Goal: Task Accomplishment & Management: Manage account settings

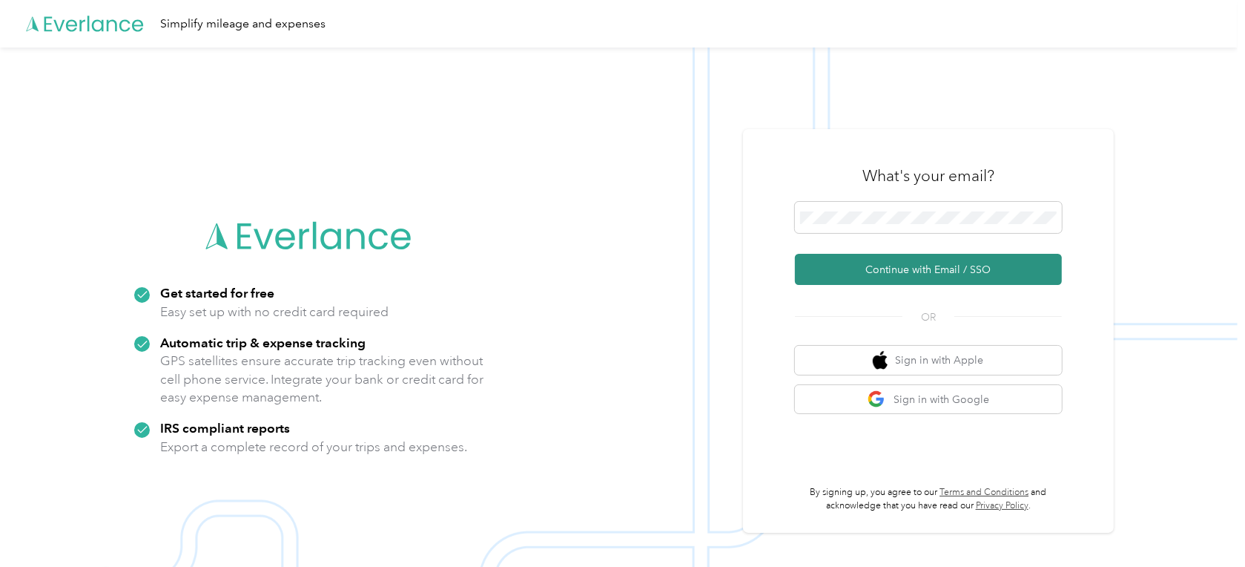
click at [916, 272] on button "Continue with Email / SSO" at bounding box center [928, 269] width 267 height 31
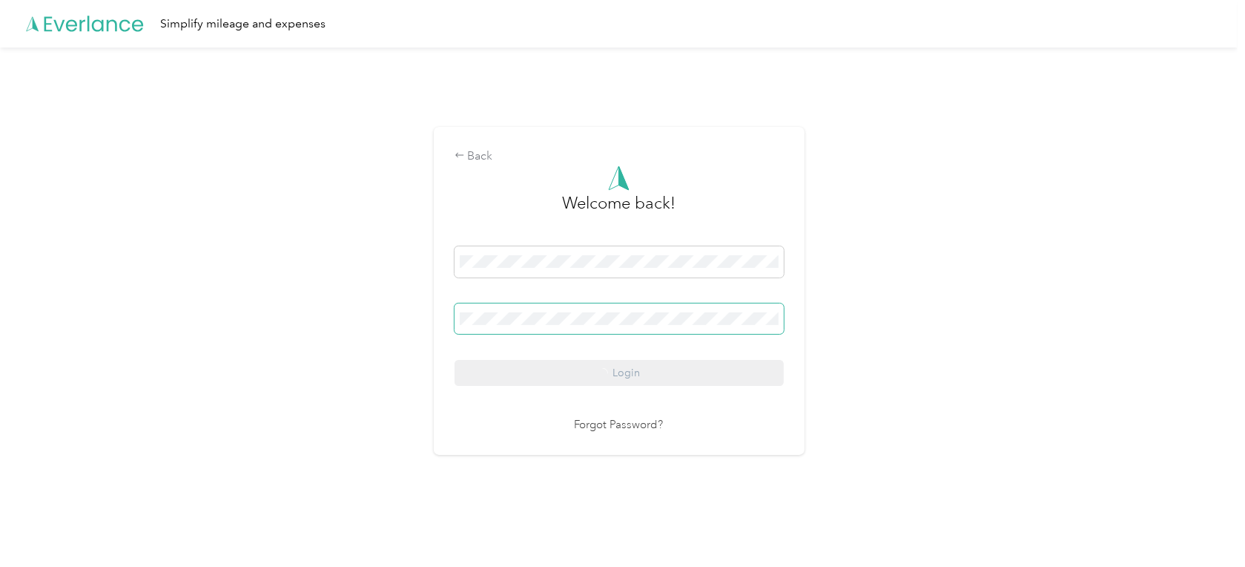
click at [578, 327] on span at bounding box center [619, 318] width 329 height 31
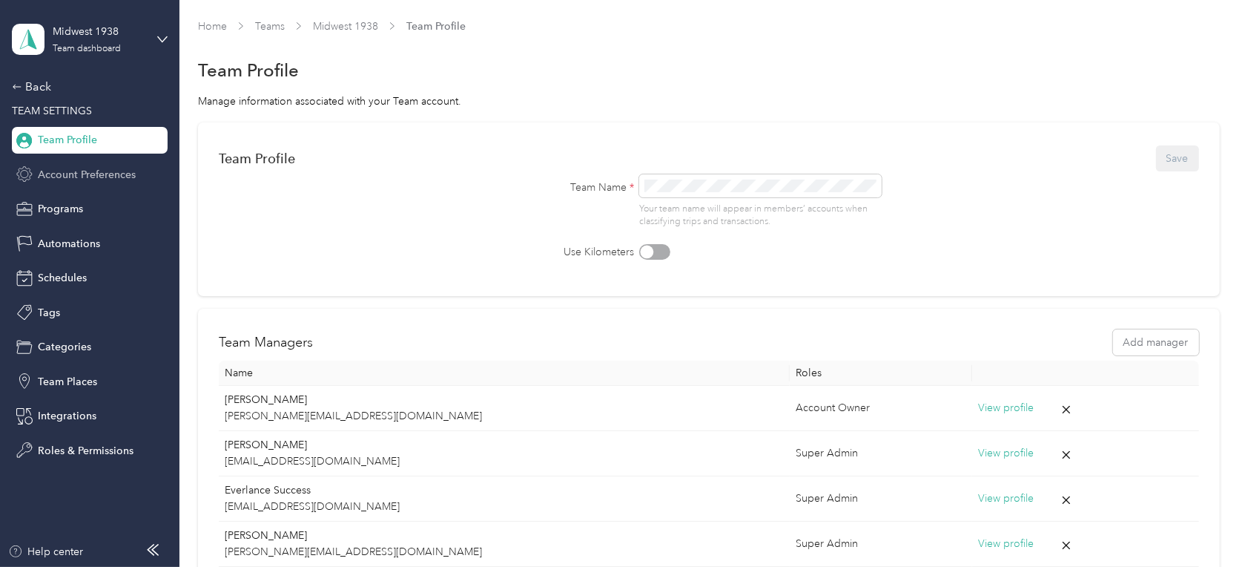
click at [108, 162] on div "Account Preferences" at bounding box center [90, 174] width 156 height 27
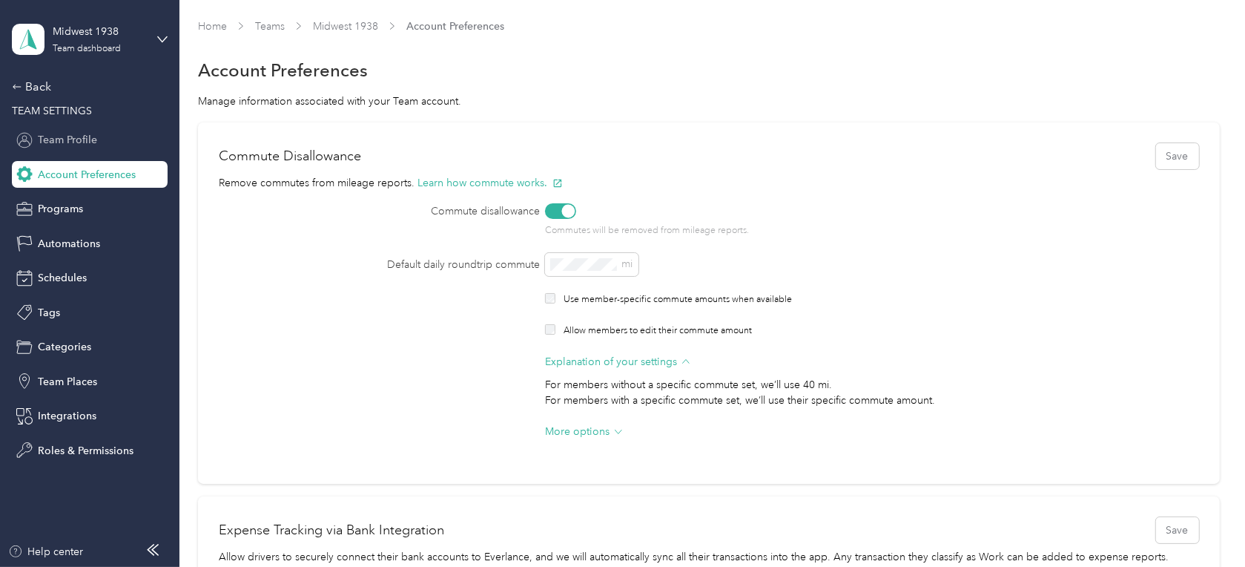
click at [97, 136] on div "Team Profile" at bounding box center [90, 140] width 156 height 27
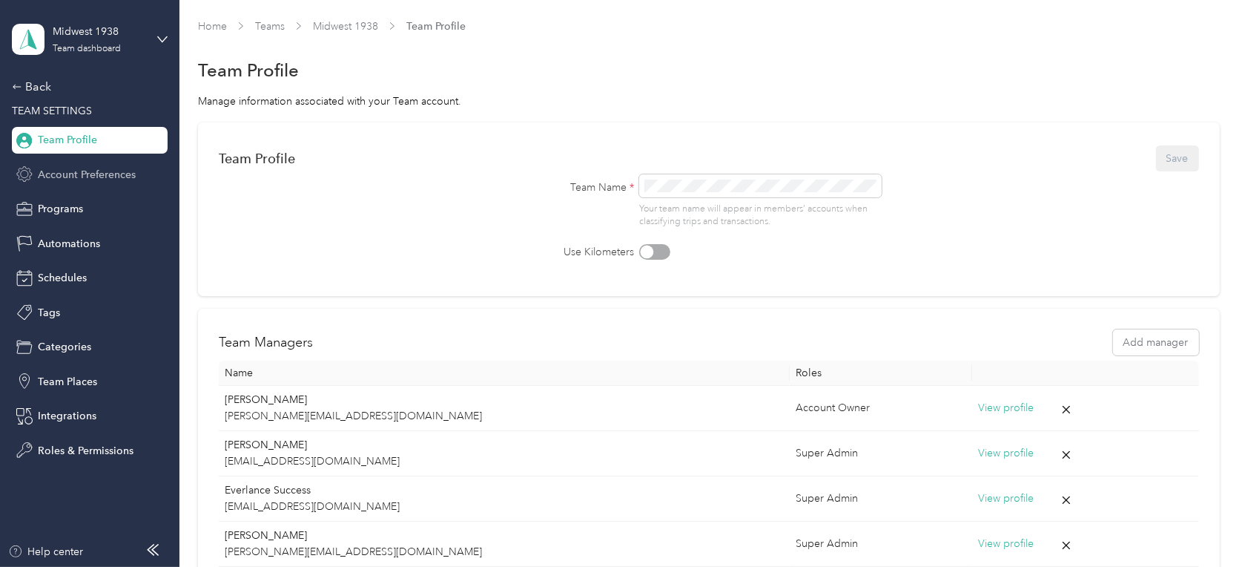
click at [63, 165] on div "Account Preferences" at bounding box center [90, 174] width 156 height 27
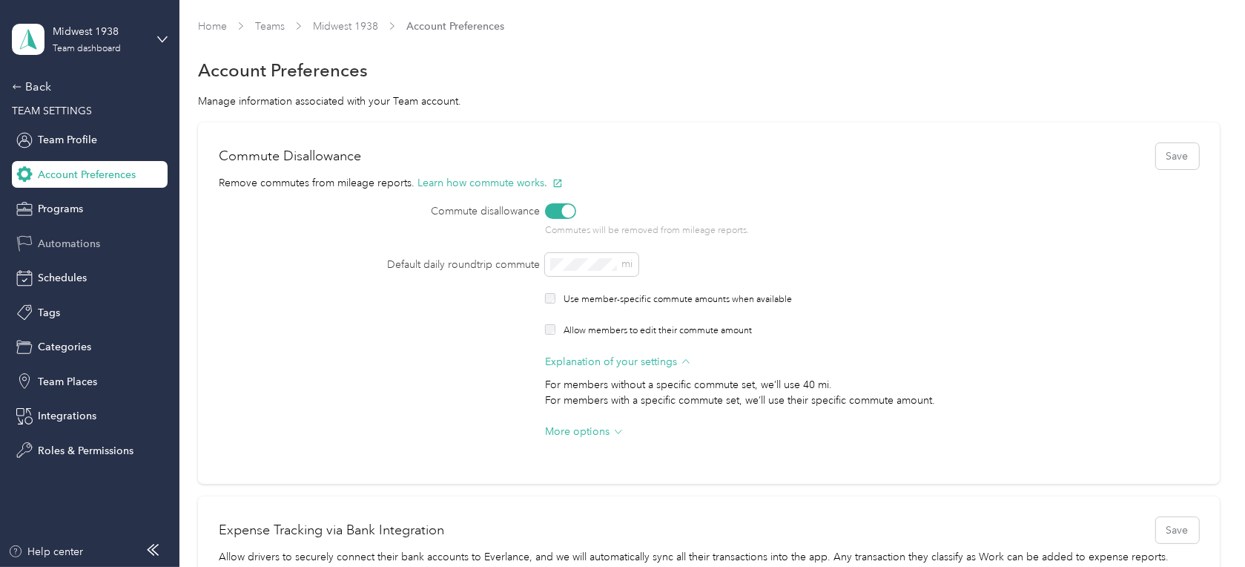
click at [71, 251] on div "Automations" at bounding box center [90, 243] width 156 height 27
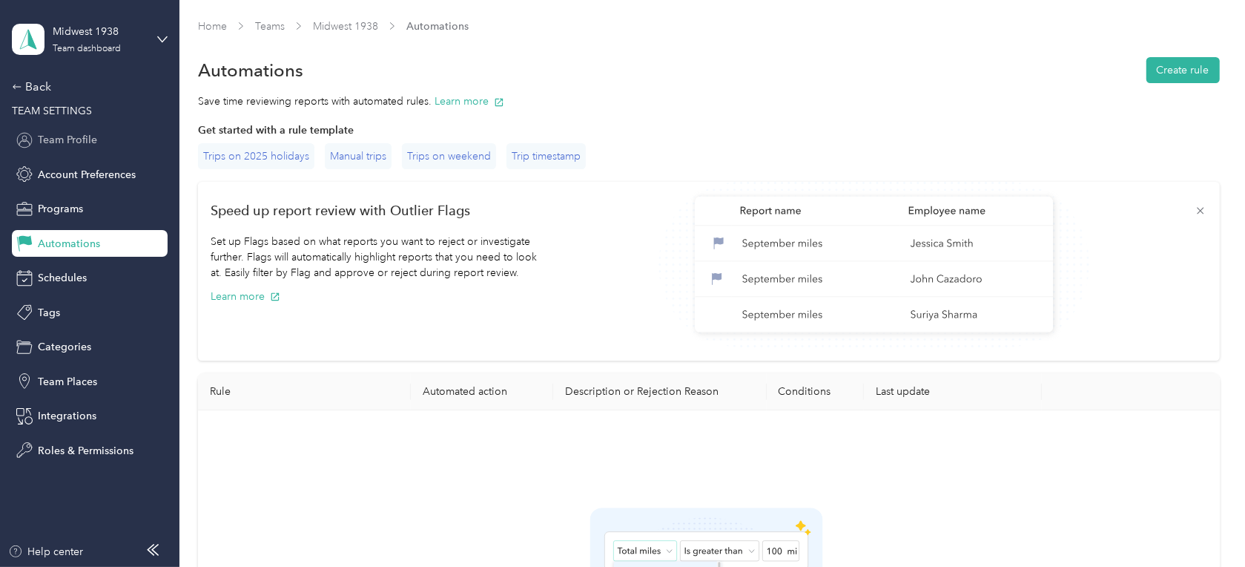
click at [102, 139] on div "Team Profile" at bounding box center [90, 140] width 156 height 27
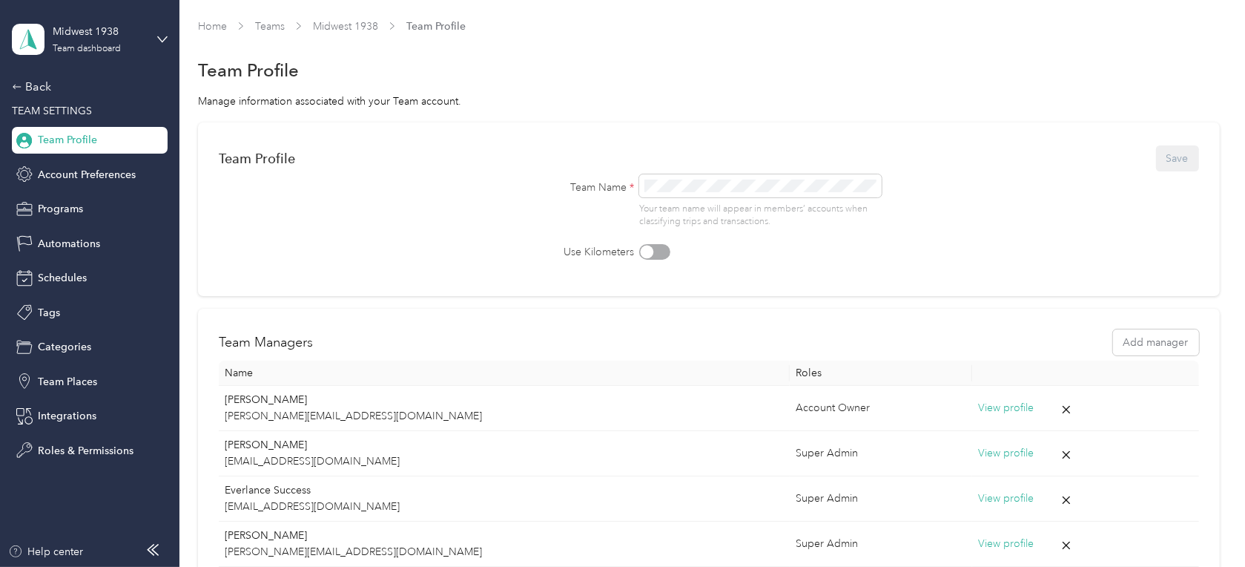
click at [85, 111] on span "TEAM SETTINGS" at bounding box center [52, 111] width 80 height 13
click at [153, 33] on div "Midwest 1938 Team dashboard" at bounding box center [90, 39] width 156 height 52
click at [107, 503] on aside "Midwest 1938 Team dashboard Back TEAM SETTINGS Team Profile Account Preferences…" at bounding box center [89, 283] width 179 height 567
click at [73, 407] on div "Integrations" at bounding box center [90, 416] width 156 height 27
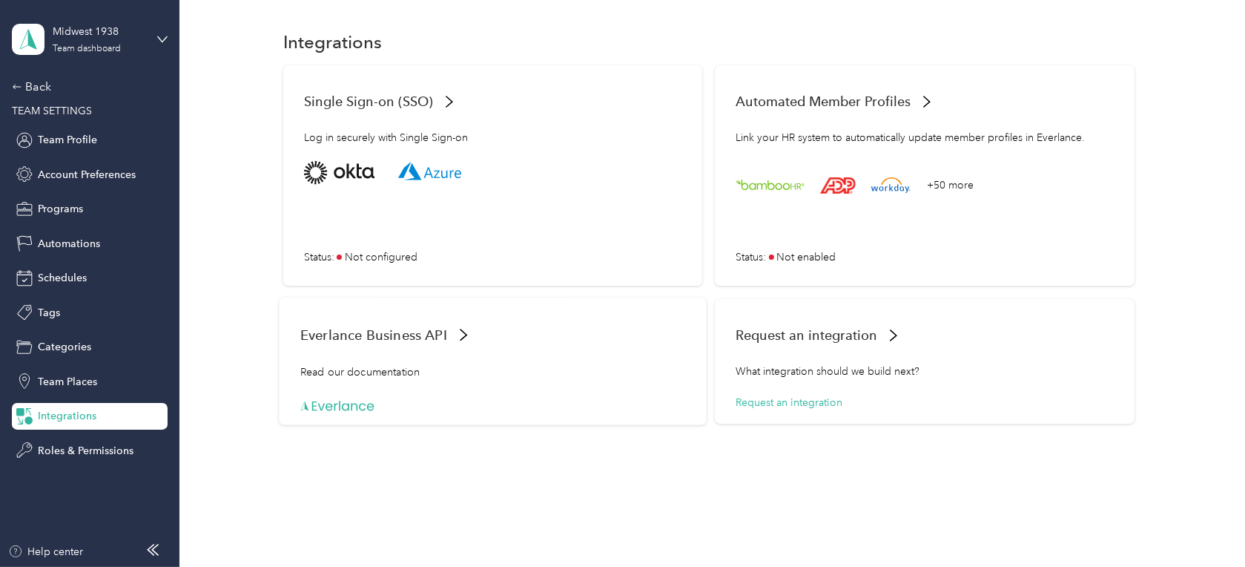
click at [376, 340] on span "Everlance Business API" at bounding box center [373, 334] width 147 height 16
click at [88, 136] on span "Team Profile" at bounding box center [67, 140] width 59 height 16
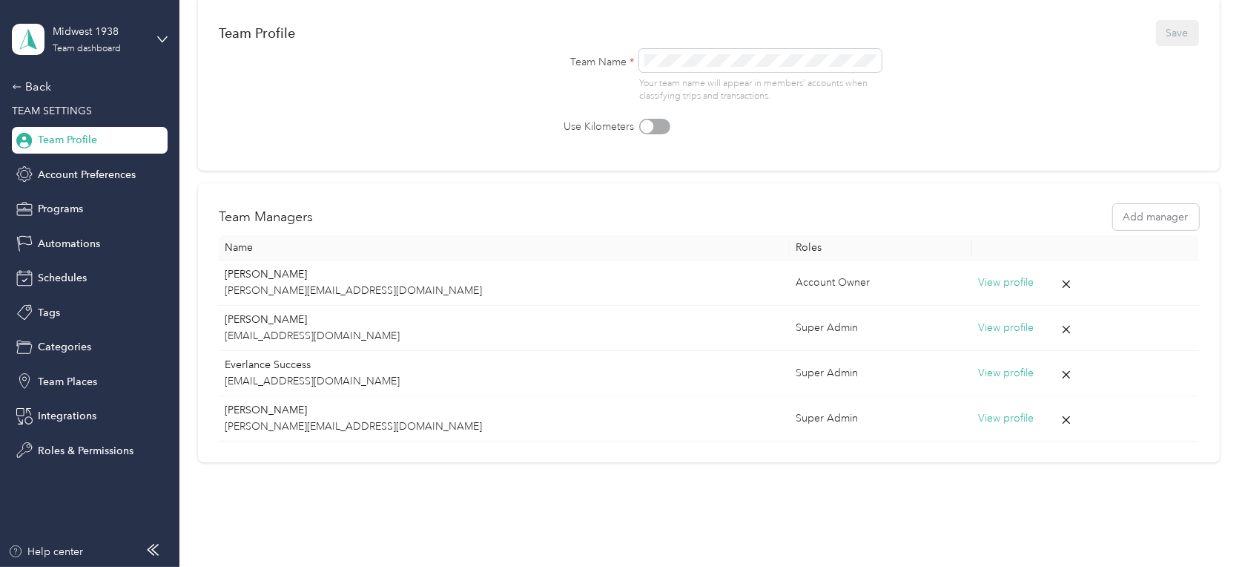
scroll to position [173, 0]
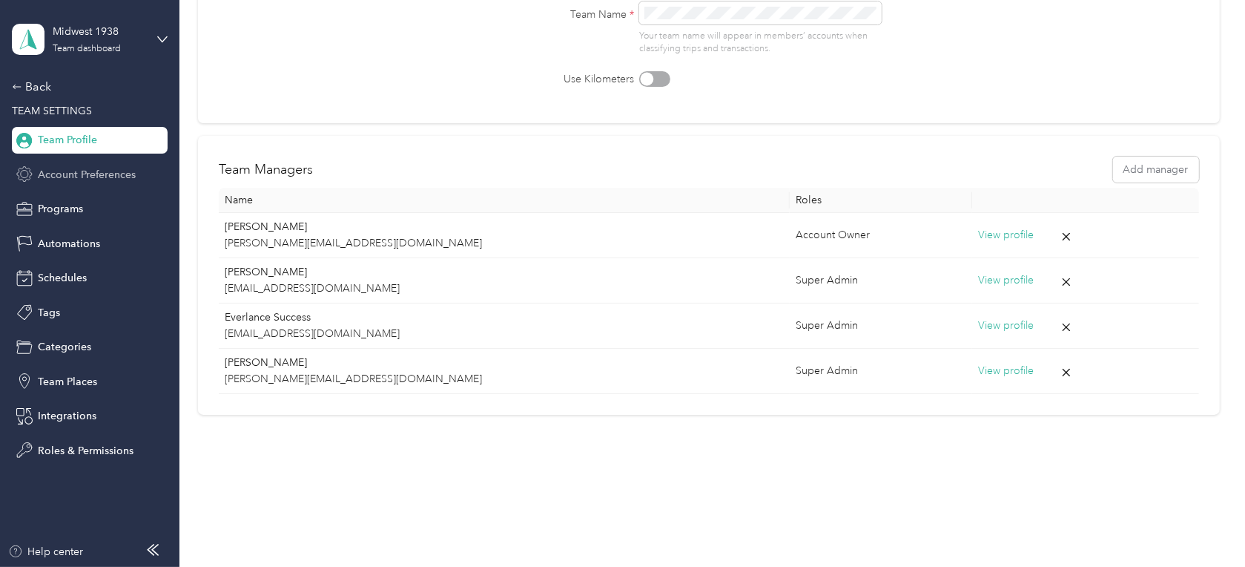
click at [105, 176] on span "Account Preferences" at bounding box center [87, 175] width 98 height 16
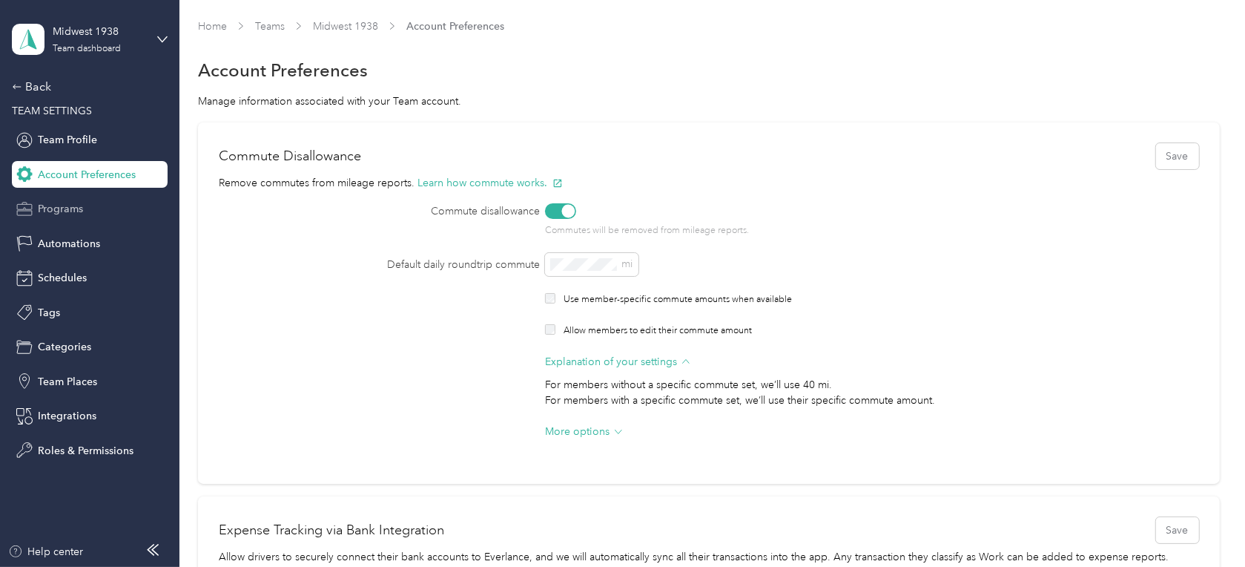
click at [79, 215] on span "Programs" at bounding box center [60, 209] width 45 height 16
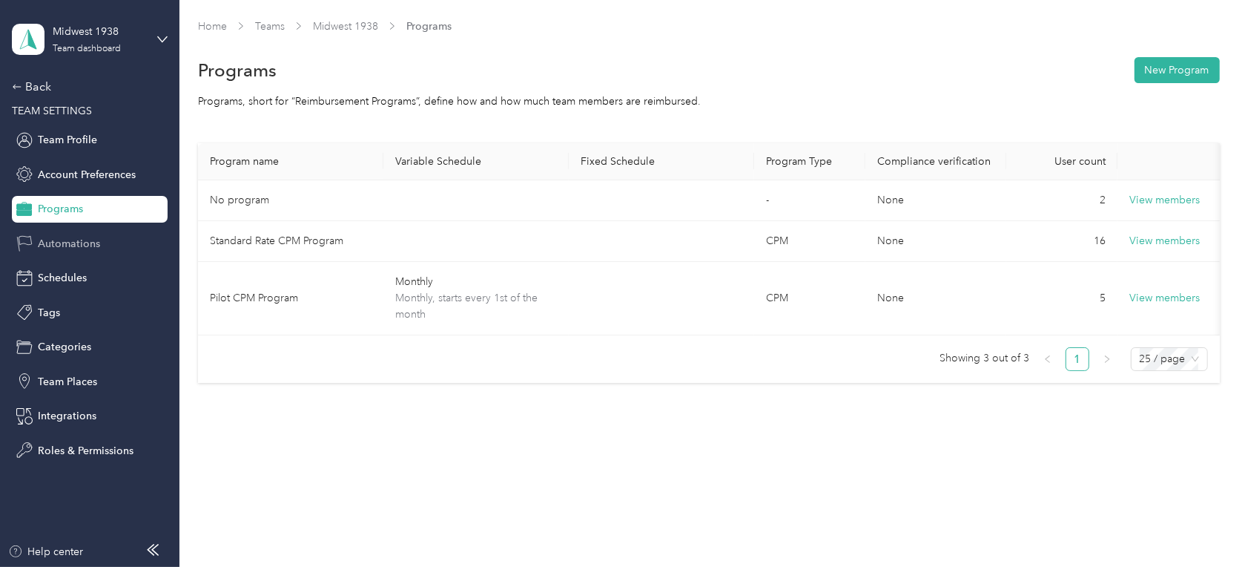
click at [84, 240] on span "Automations" at bounding box center [69, 244] width 62 height 16
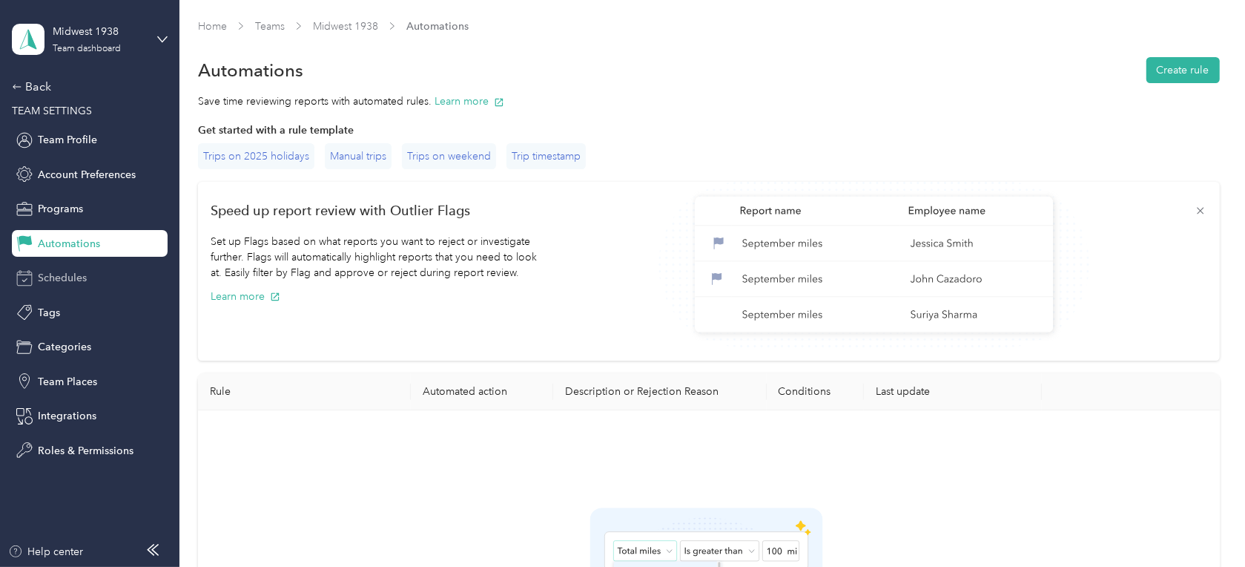
click at [82, 269] on div "Schedules" at bounding box center [90, 278] width 156 height 27
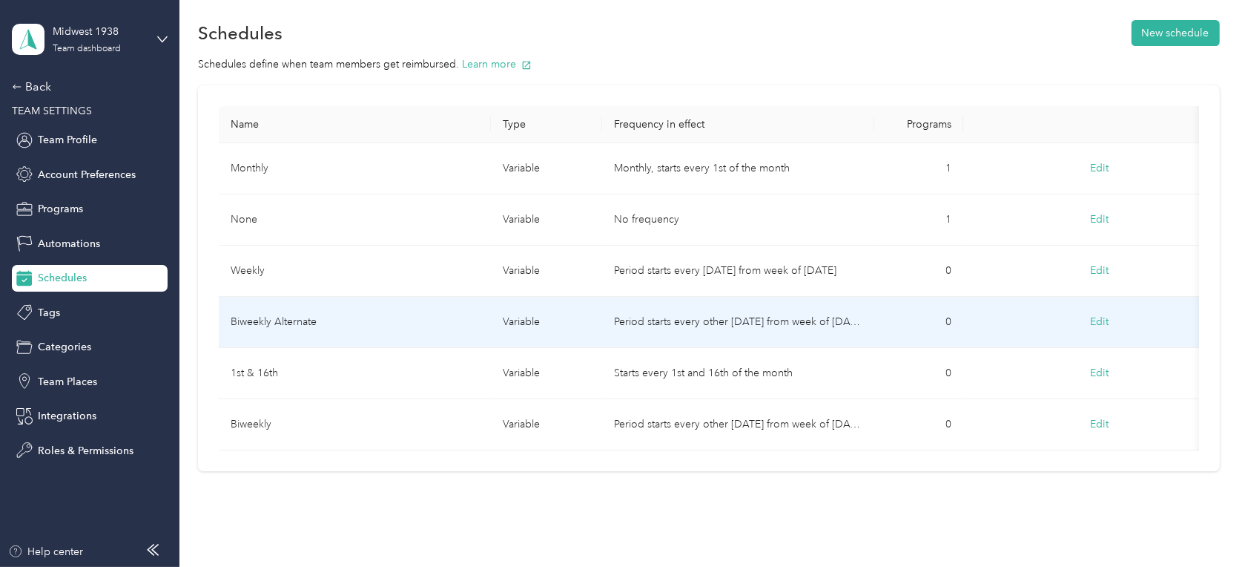
scroll to position [82, 0]
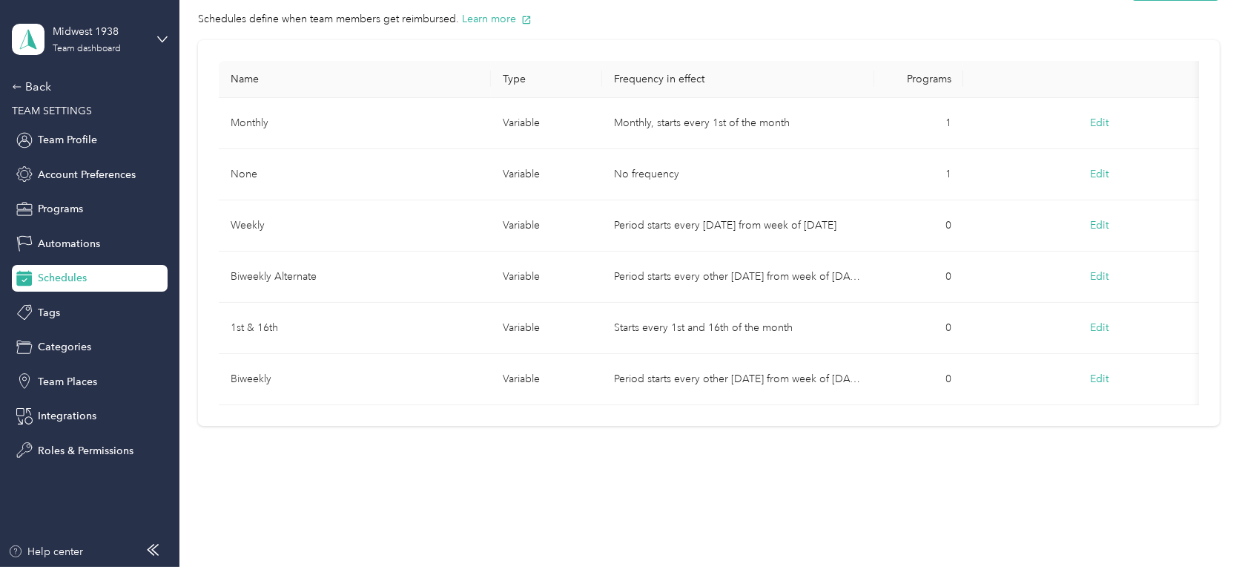
click at [78, 329] on div "Back TEAM SETTINGS Team Profile Account Preferences Programs Automations Schedu…" at bounding box center [90, 271] width 156 height 386
drag, startPoint x: 65, startPoint y: 337, endPoint x: 73, endPoint y: 331, distance: 10.1
click at [65, 331] on div "Back TEAM SETTINGS Team Profile Account Preferences Programs Automations Schedu…" at bounding box center [90, 271] width 156 height 386
click at [162, 46] on div "Midwest 1938 Team dashboard" at bounding box center [90, 39] width 156 height 52
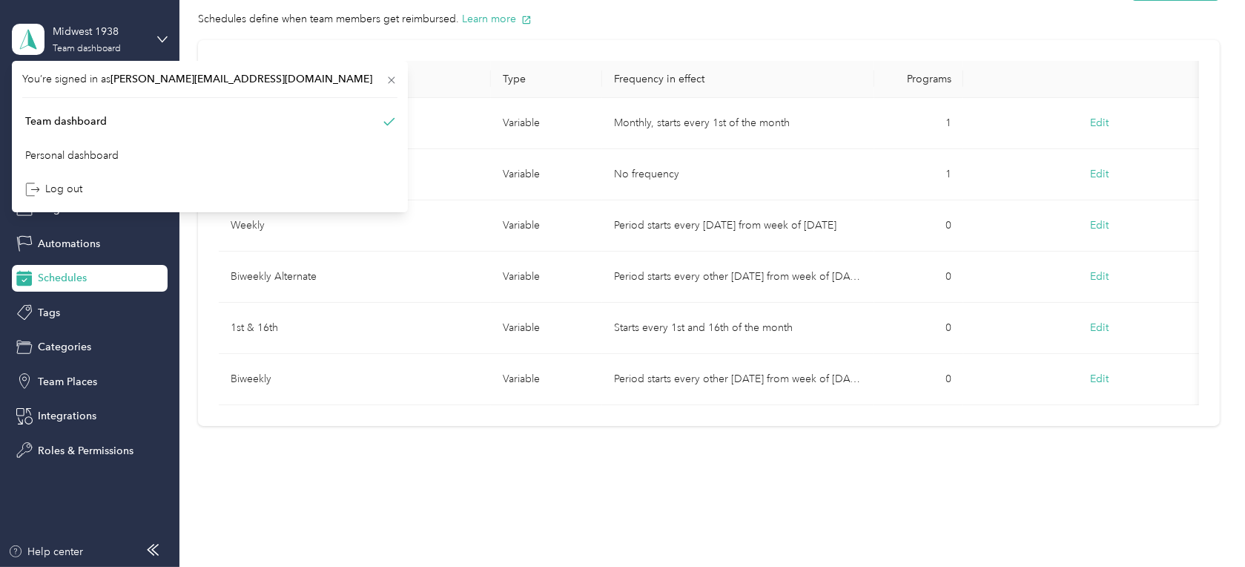
click at [116, 15] on div "Midwest 1938 Team dashboard" at bounding box center [90, 39] width 156 height 52
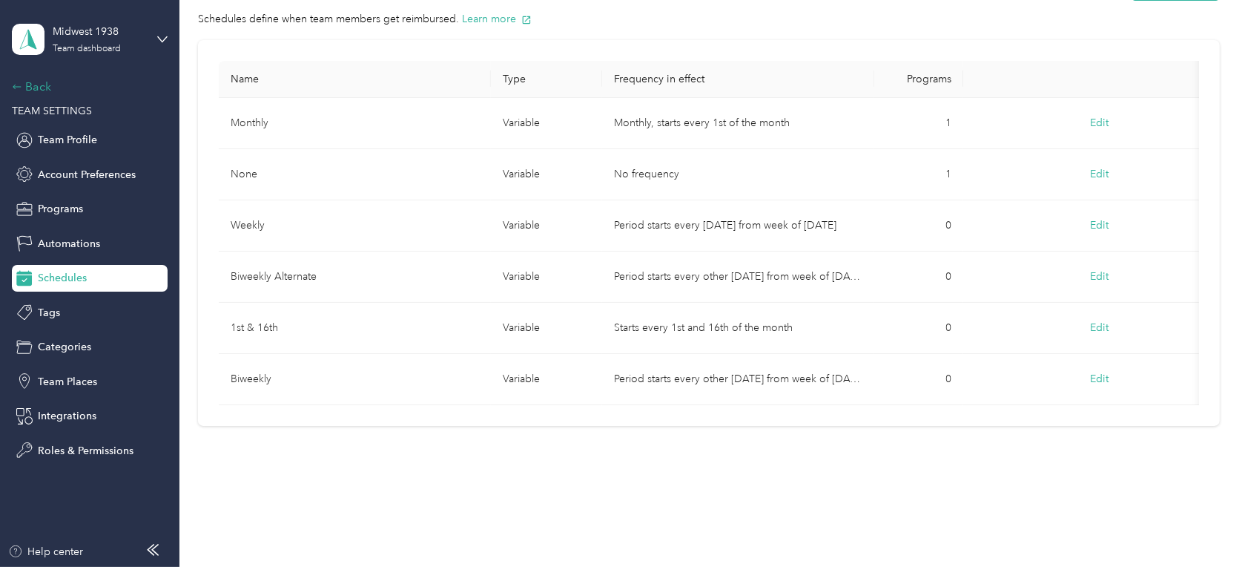
click at [26, 84] on div "Back" at bounding box center [86, 87] width 148 height 18
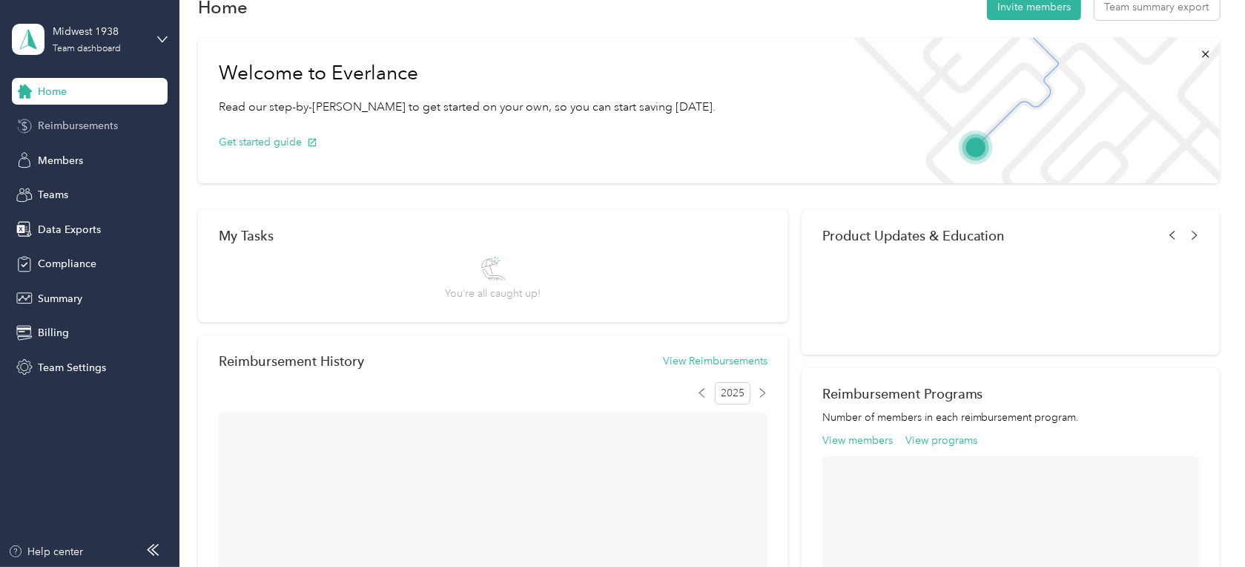
scroll to position [82, 0]
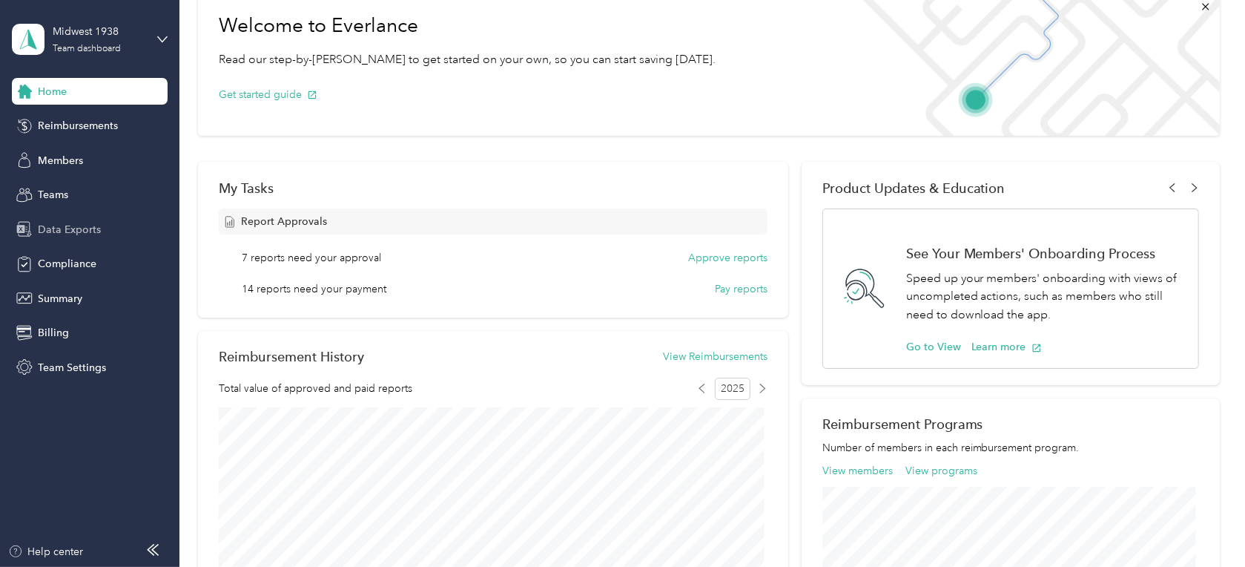
click at [76, 233] on span "Data Exports" at bounding box center [69, 230] width 63 height 16
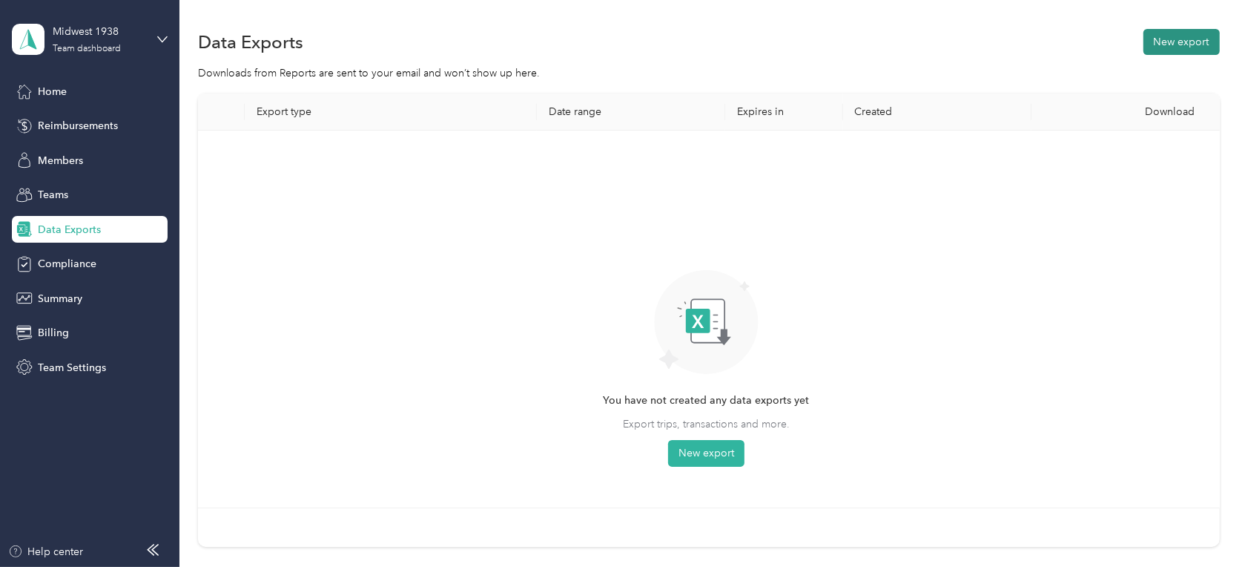
click at [1182, 44] on button "New export" at bounding box center [1181, 42] width 76 height 26
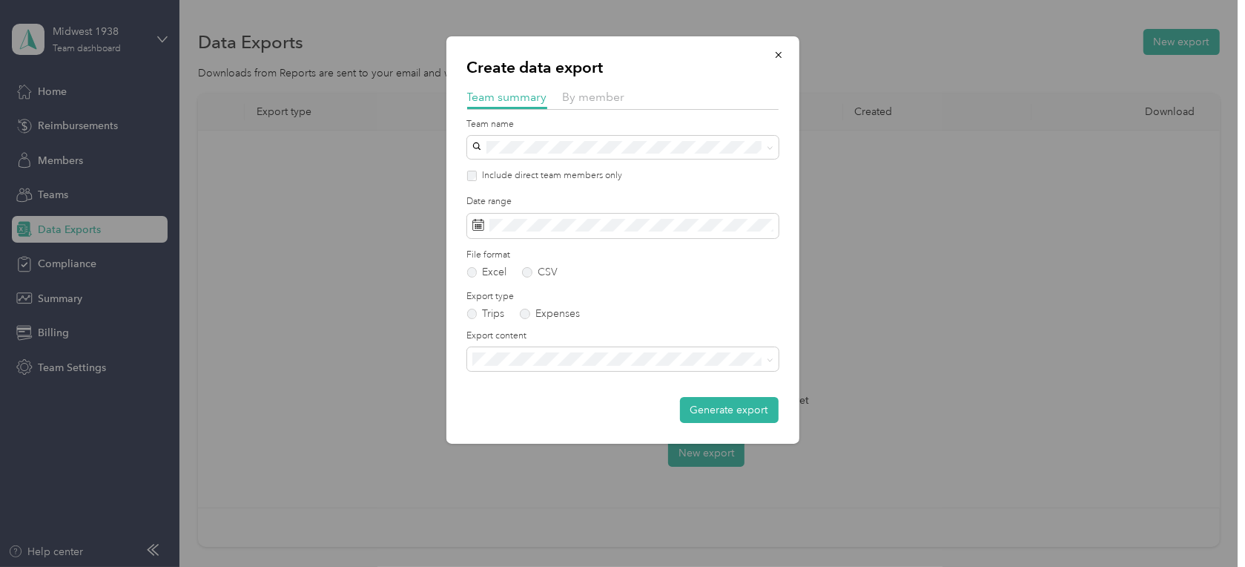
click at [598, 111] on div at bounding box center [622, 114] width 311 height 8
click at [604, 100] on span "By member" at bounding box center [594, 97] width 62 height 14
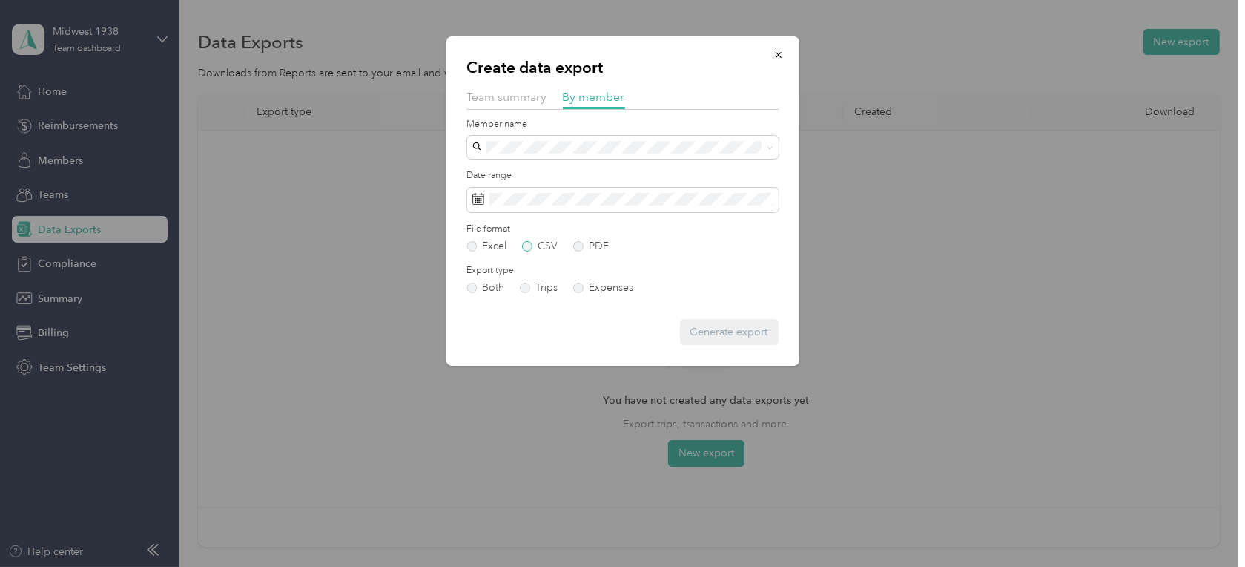
click at [531, 244] on label "CSV" at bounding box center [540, 246] width 36 height 10
click at [572, 171] on div "[PERSON_NAME]" at bounding box center [623, 173] width 291 height 16
click at [480, 289] on label "Both" at bounding box center [486, 288] width 38 height 10
drag, startPoint x: 779, startPoint y: 51, endPoint x: 760, endPoint y: 203, distance: 153.2
click at [779, 52] on icon "button" at bounding box center [778, 55] width 10 height 10
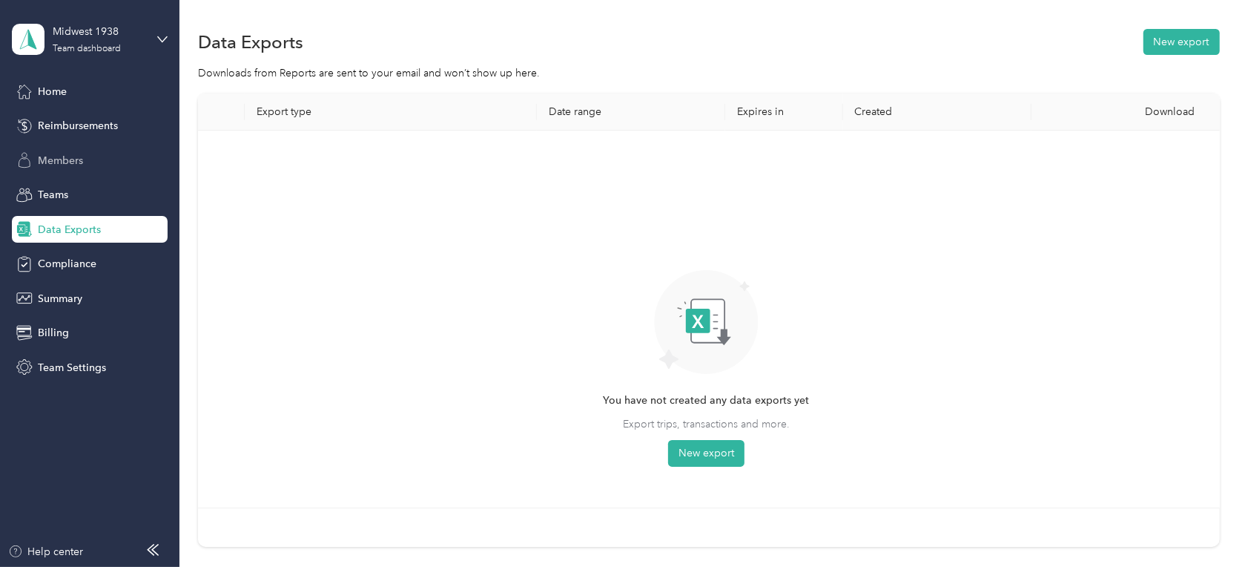
click at [114, 169] on div "Members" at bounding box center [90, 160] width 156 height 27
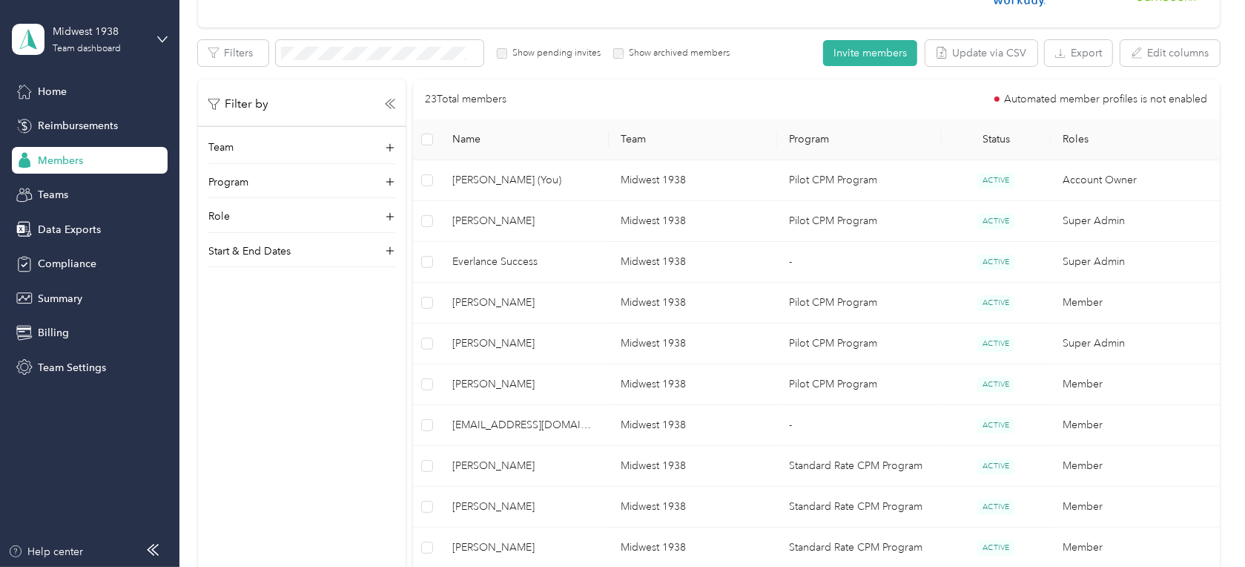
scroll to position [247, 0]
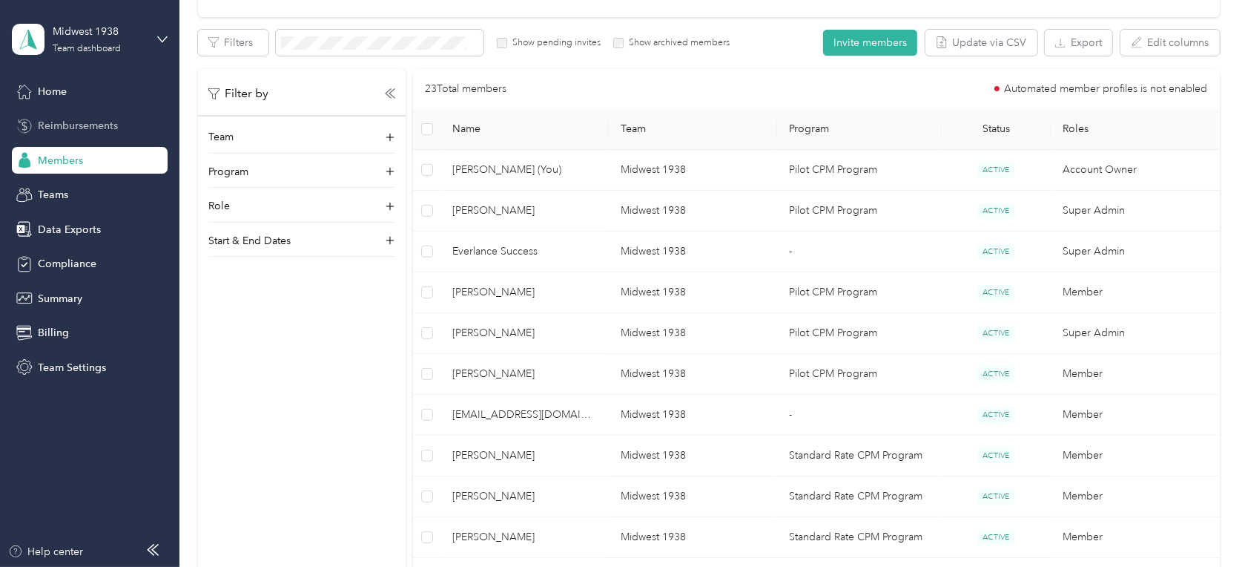
click at [82, 118] on span "Reimbursements" at bounding box center [78, 126] width 80 height 16
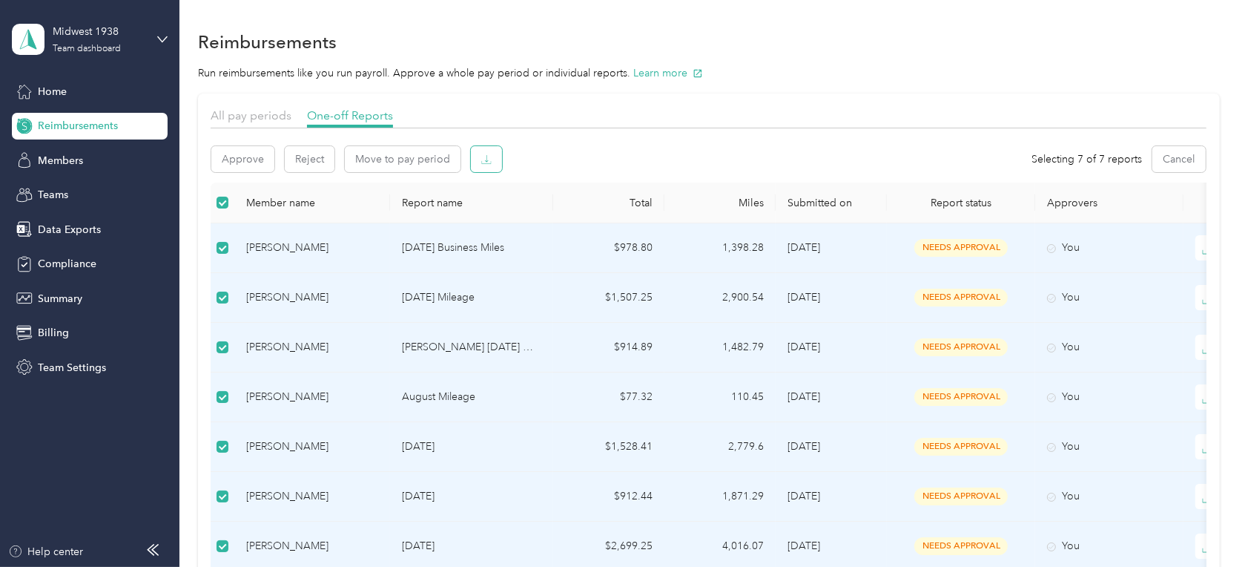
click at [498, 159] on button "button" at bounding box center [486, 159] width 31 height 26
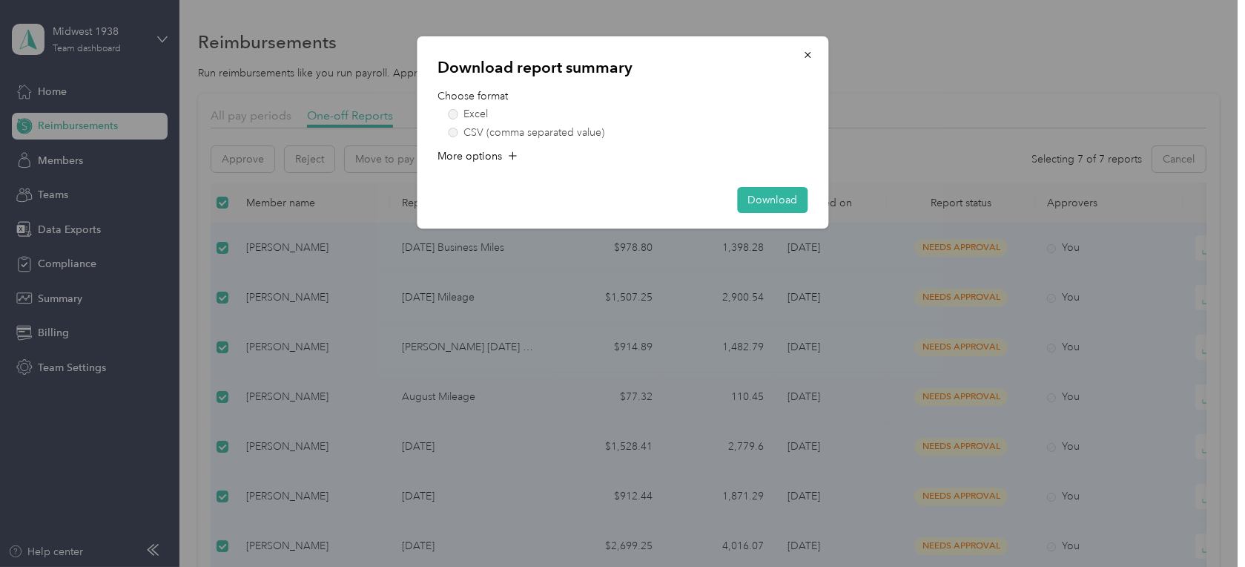
click at [476, 138] on form "Choose format Excel CSV (comma separated value) More options" at bounding box center [623, 129] width 370 height 83
click at [475, 136] on label "CSV (comma separated value)" at bounding box center [628, 133] width 360 height 10
click at [472, 158] on span "More options" at bounding box center [470, 156] width 65 height 16
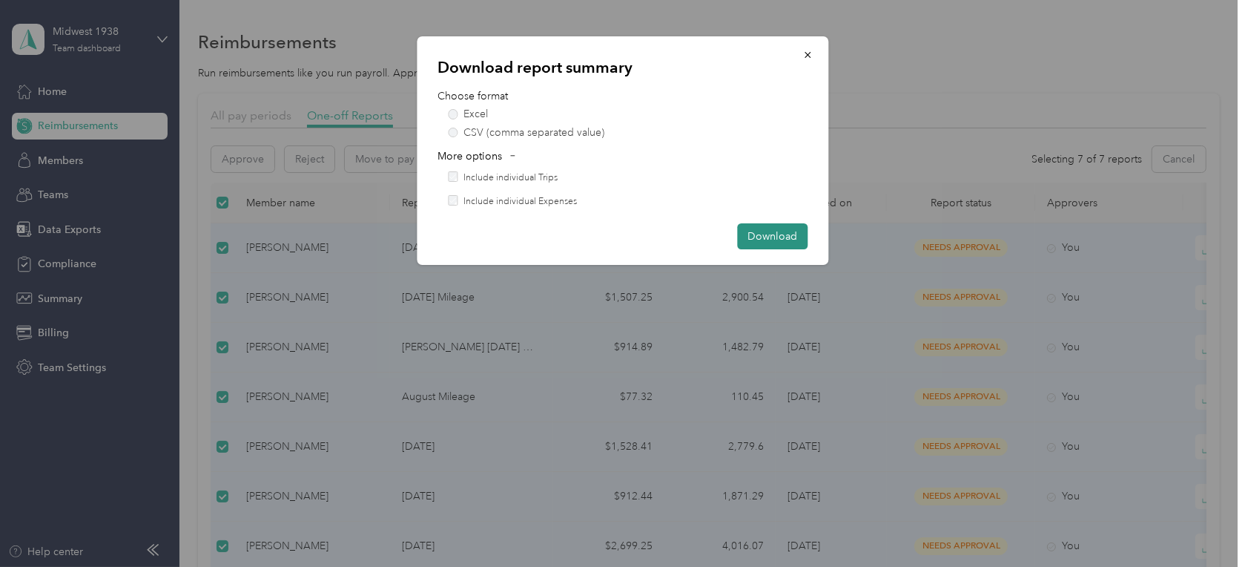
click at [767, 242] on button "Download" at bounding box center [772, 236] width 70 height 26
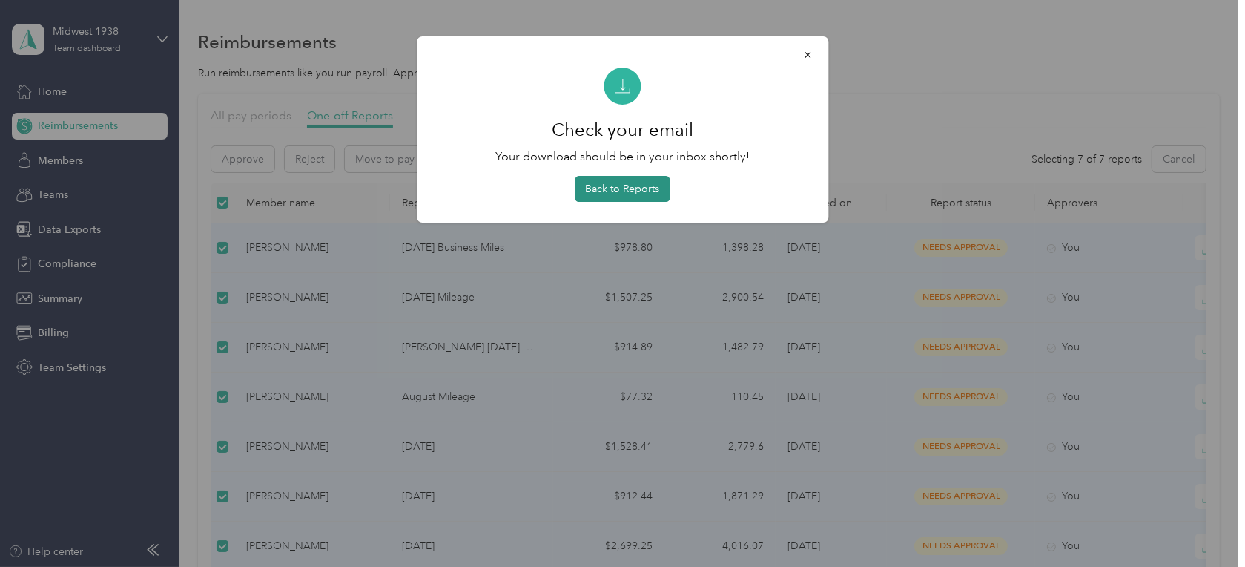
click at [637, 194] on button "Back to Reports" at bounding box center [622, 189] width 95 height 26
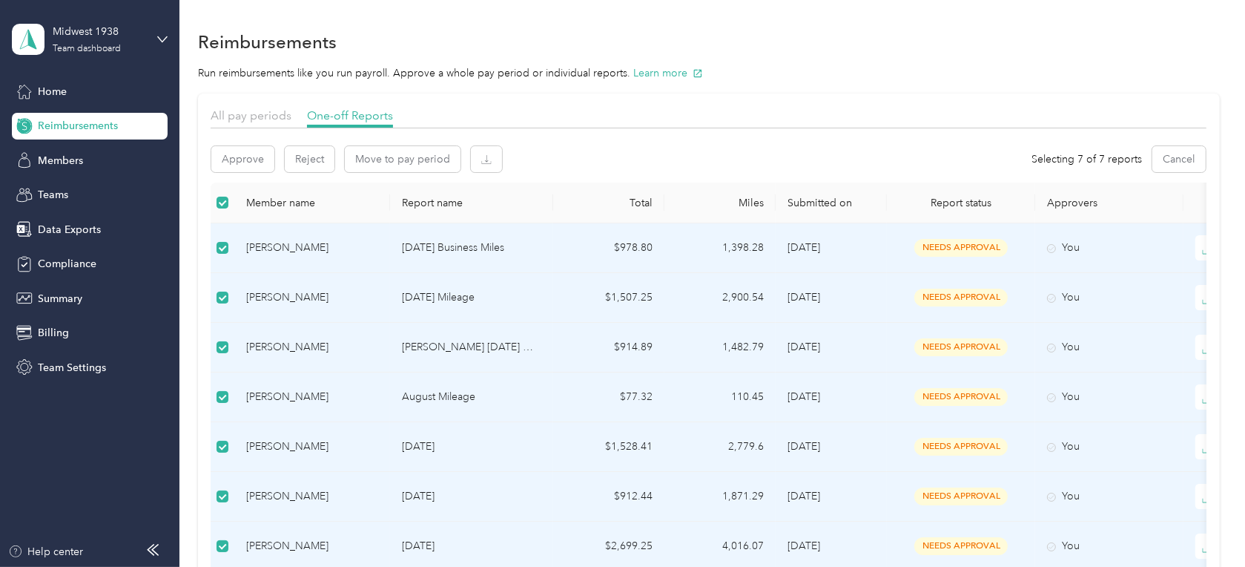
click at [615, 136] on div "Approve Reject Move to pay period Selecting 7 of 7 reports Cancel Member name R…" at bounding box center [709, 377] width 996 height 483
click at [518, 109] on div "All pay periods One-off Reports" at bounding box center [709, 118] width 996 height 22
click at [80, 160] on span "Members" at bounding box center [60, 161] width 45 height 16
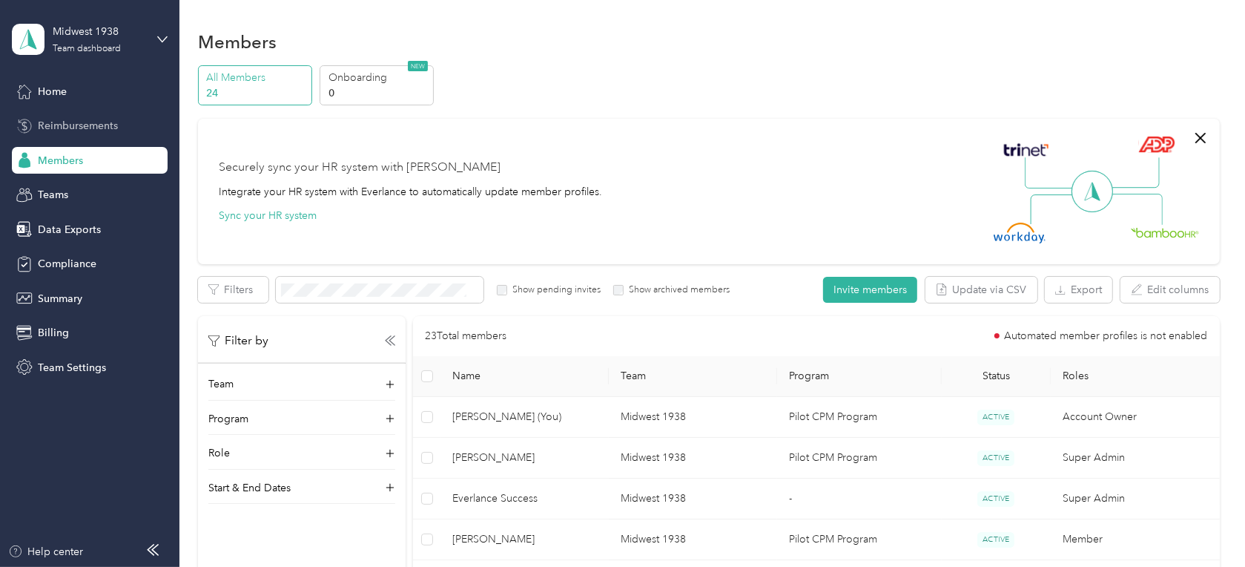
click at [91, 119] on span "Reimbursements" at bounding box center [78, 126] width 80 height 16
